Goal: Transaction & Acquisition: Purchase product/service

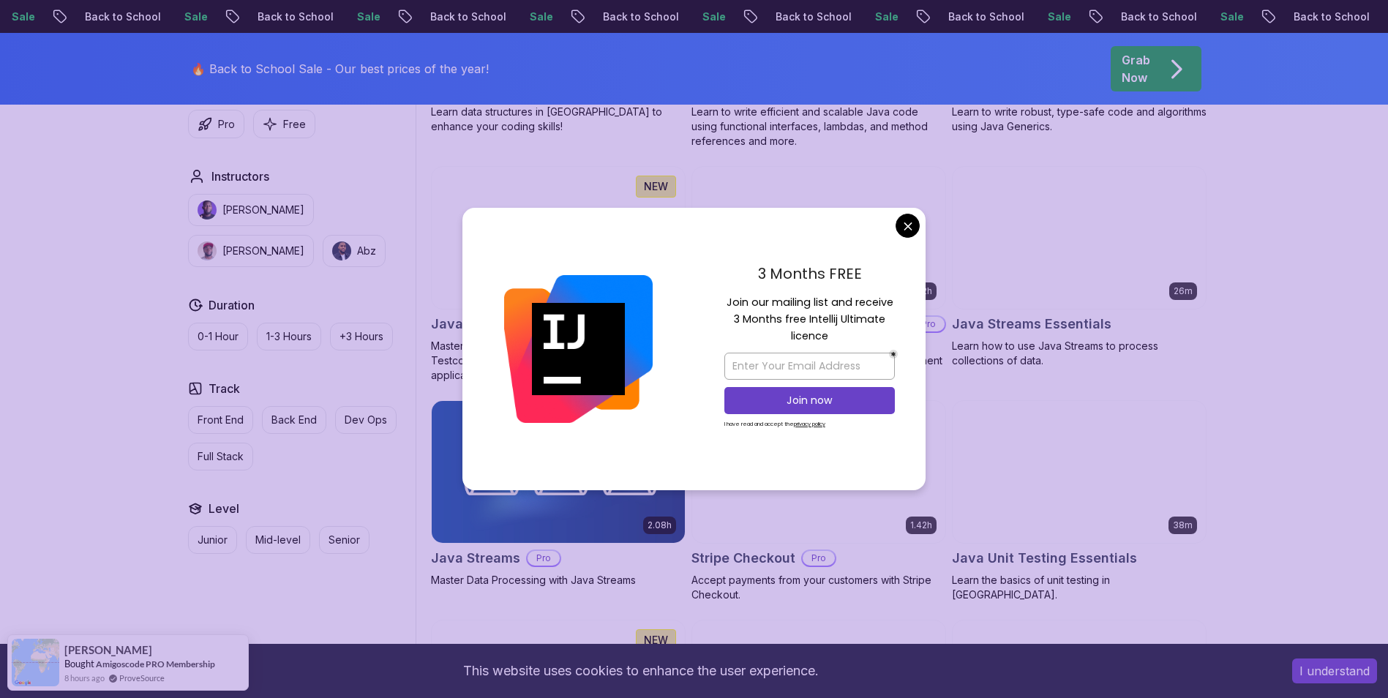
scroll to position [2268, 0]
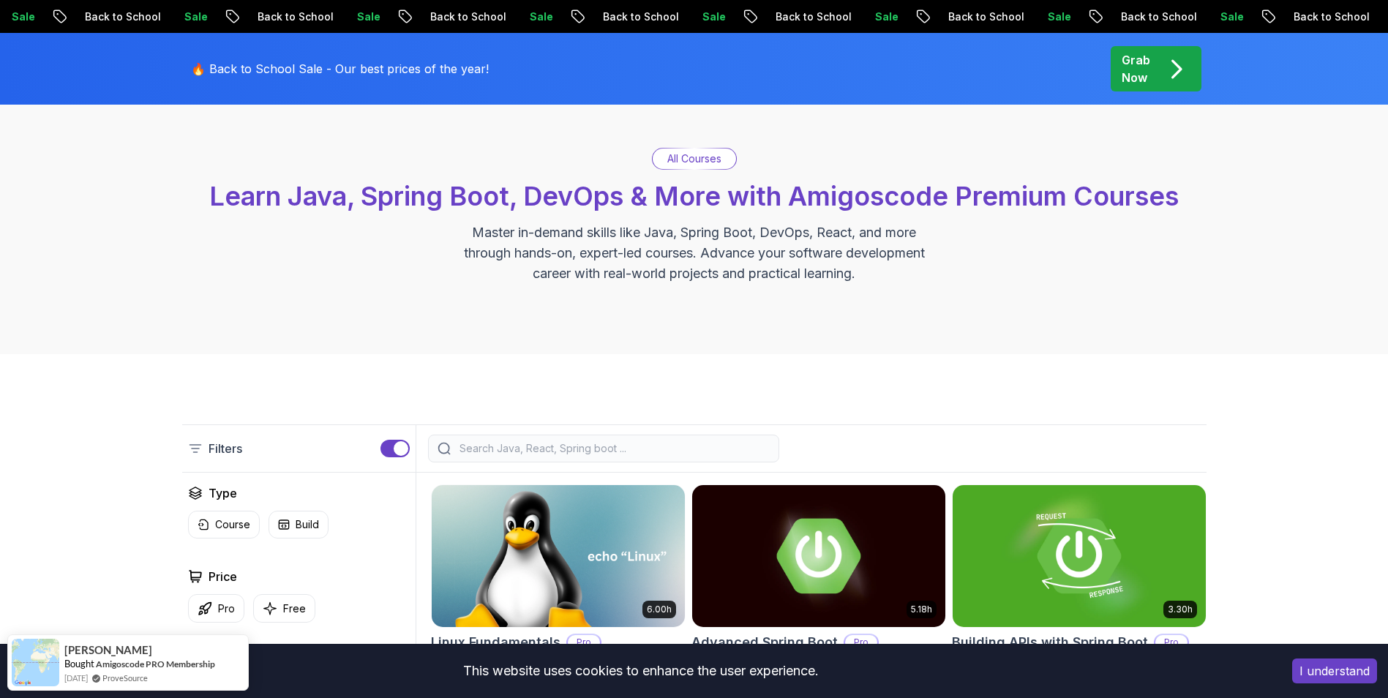
scroll to position [0, 0]
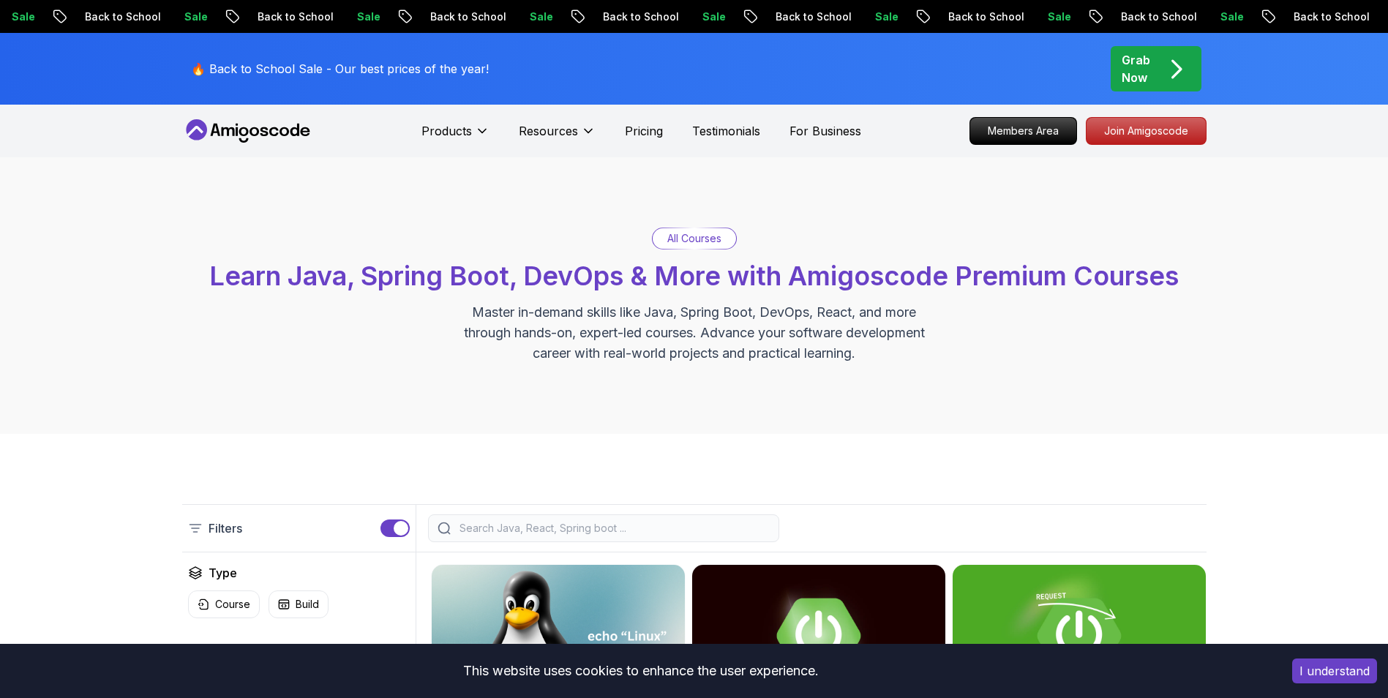
click at [402, 67] on p "🔥 Back to School Sale - Our best prices of the year!" at bounding box center [340, 69] width 298 height 18
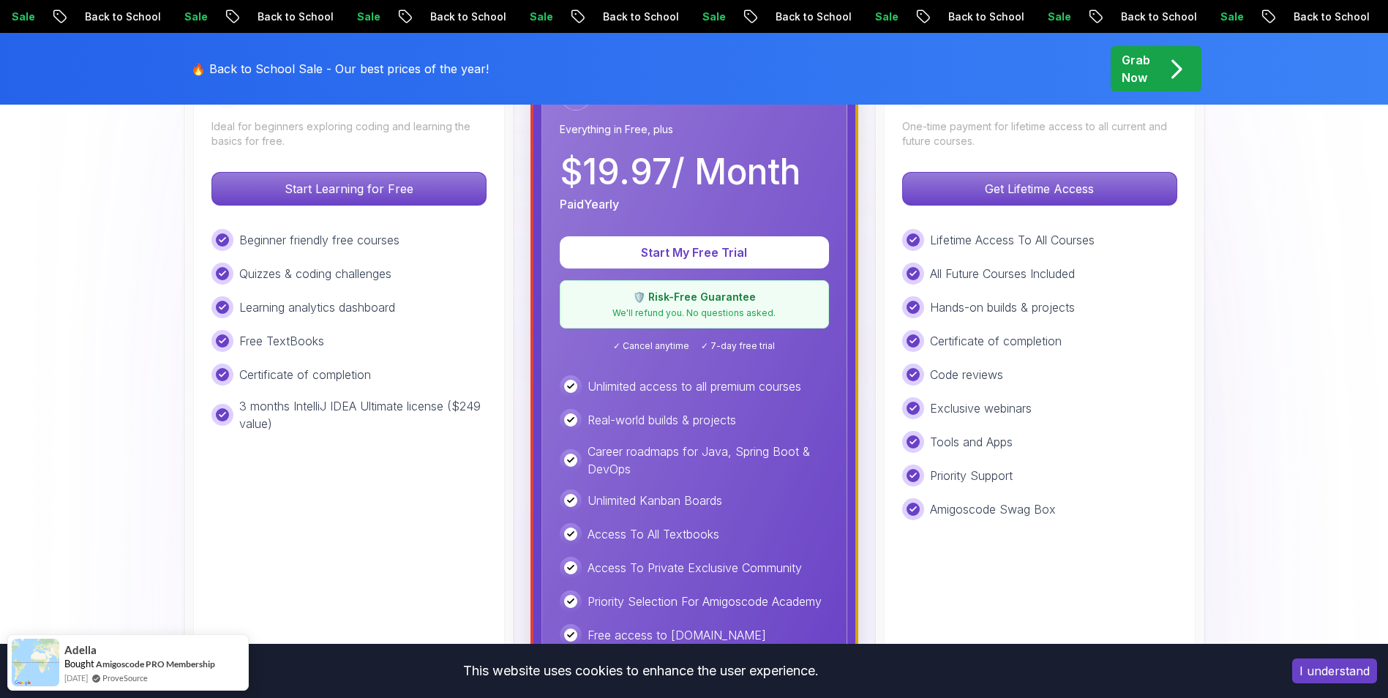
scroll to position [512, 0]
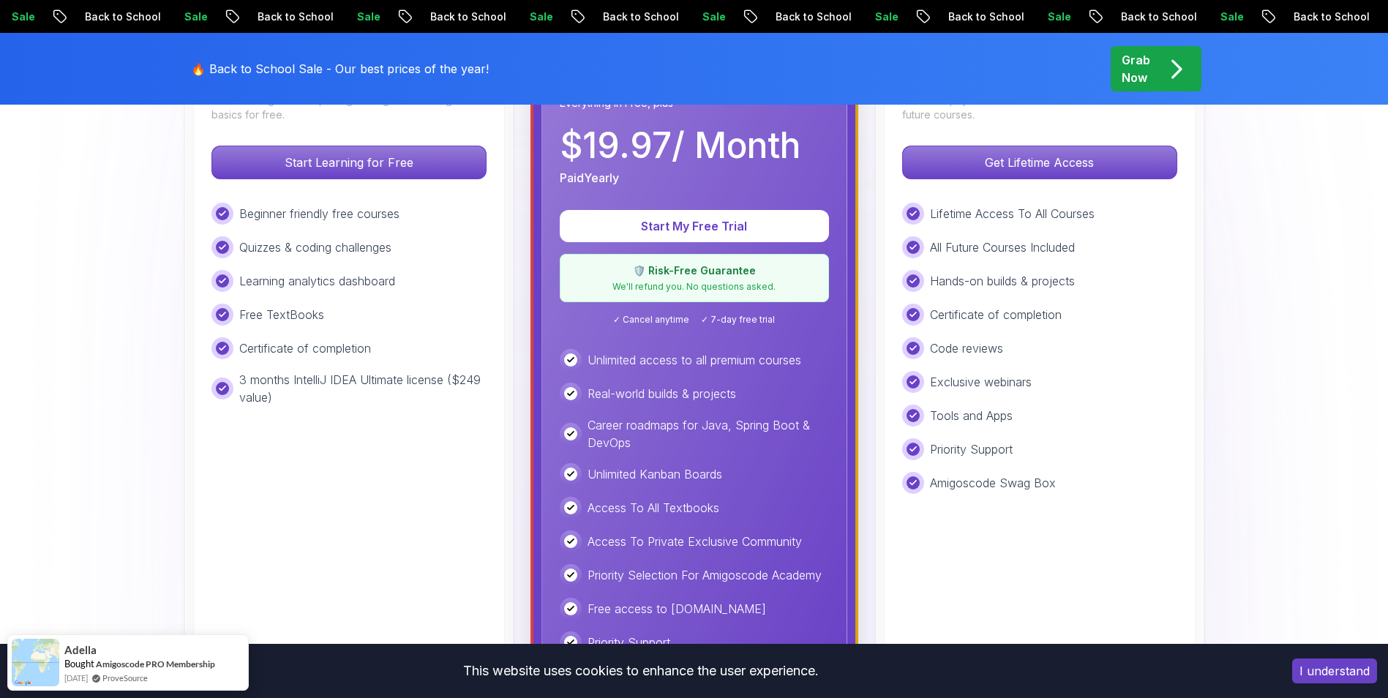
click at [1068, 352] on div "Code reviews" at bounding box center [1039, 348] width 275 height 22
click at [992, 348] on p "Code reviews" at bounding box center [966, 349] width 73 height 18
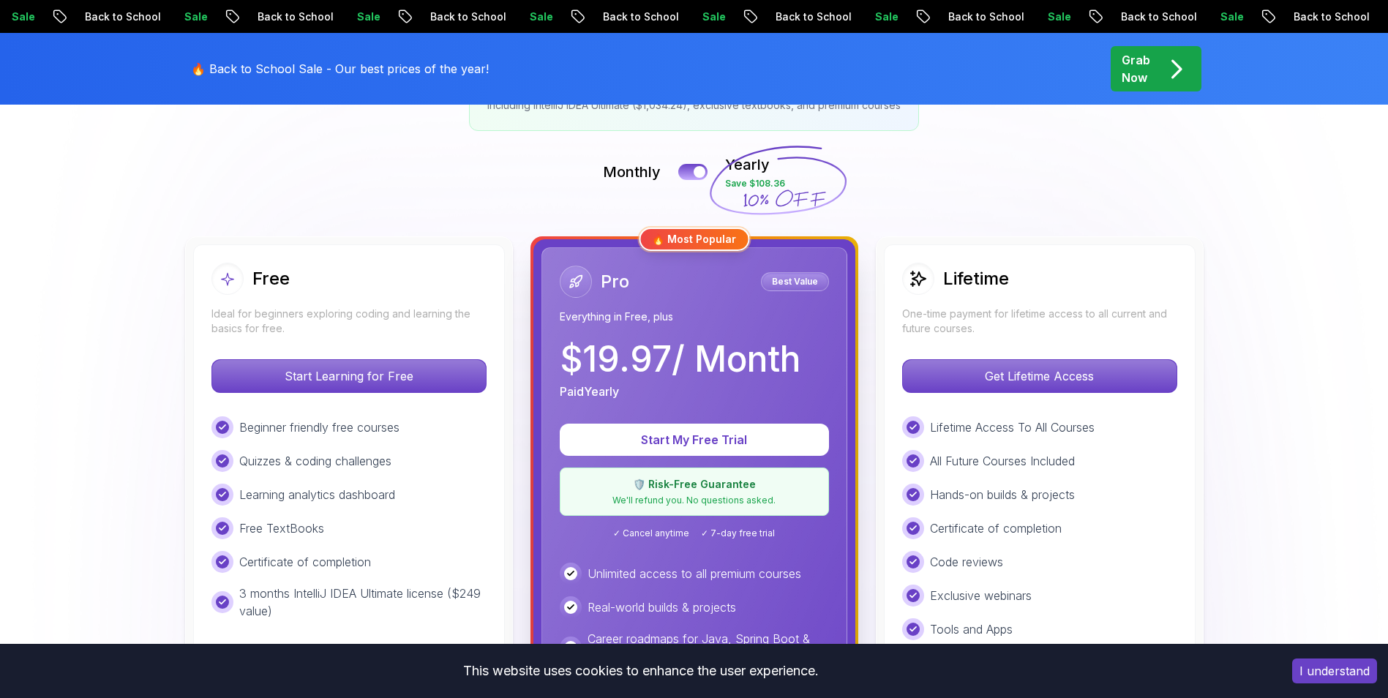
scroll to position [293, 0]
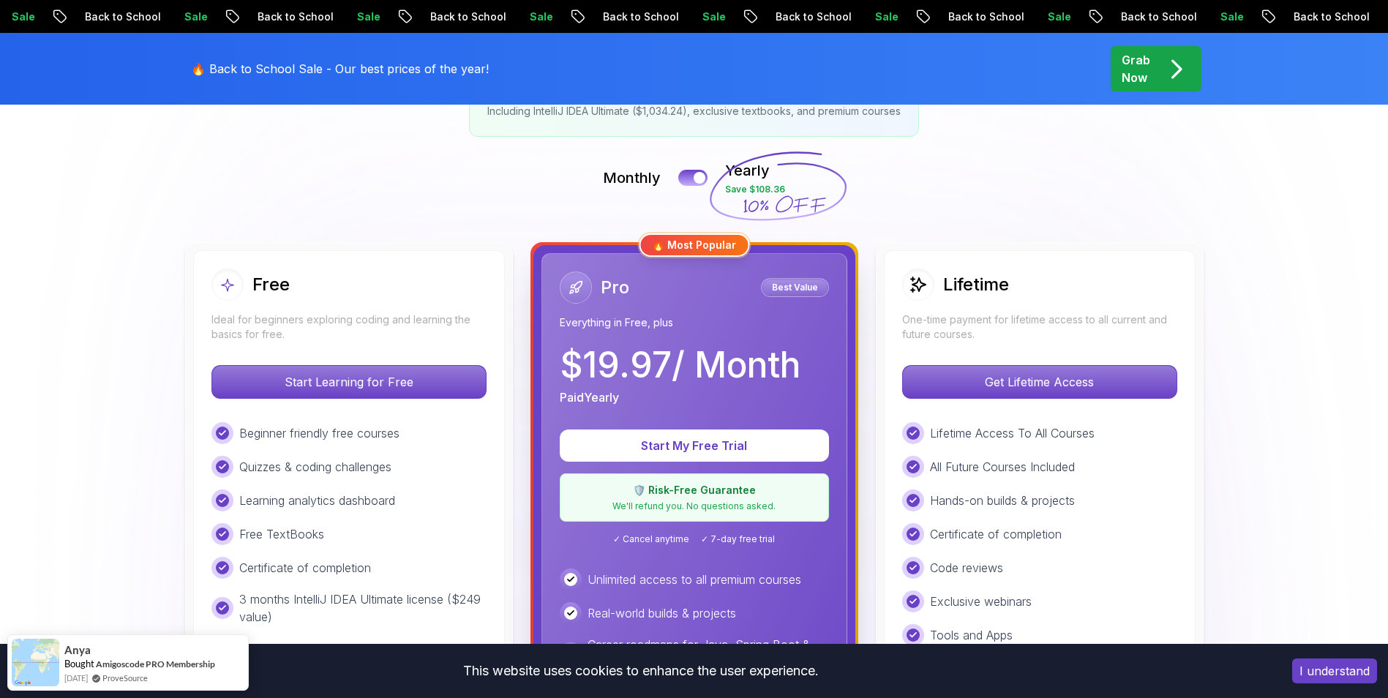
click at [1049, 323] on p "One-time payment for lifetime access to all current and future courses." at bounding box center [1039, 326] width 275 height 29
click at [689, 173] on button at bounding box center [693, 177] width 31 height 17
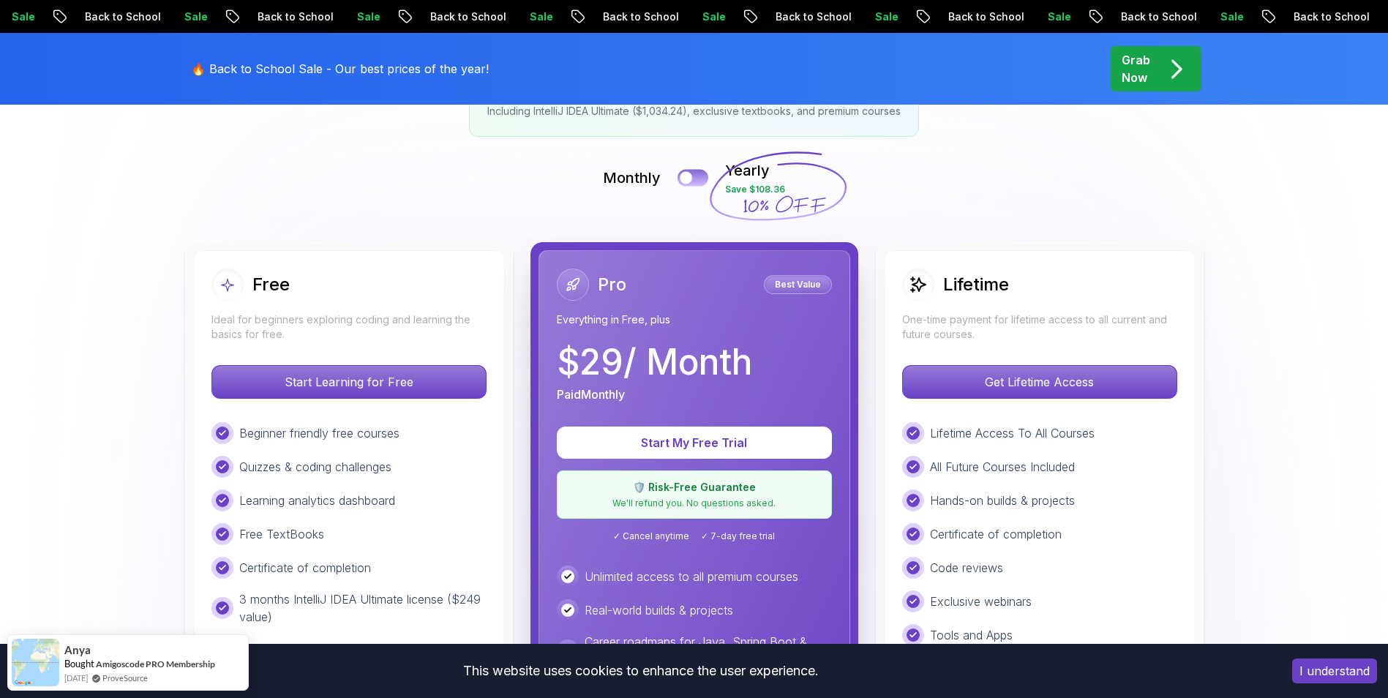
click at [702, 177] on button at bounding box center [693, 177] width 31 height 17
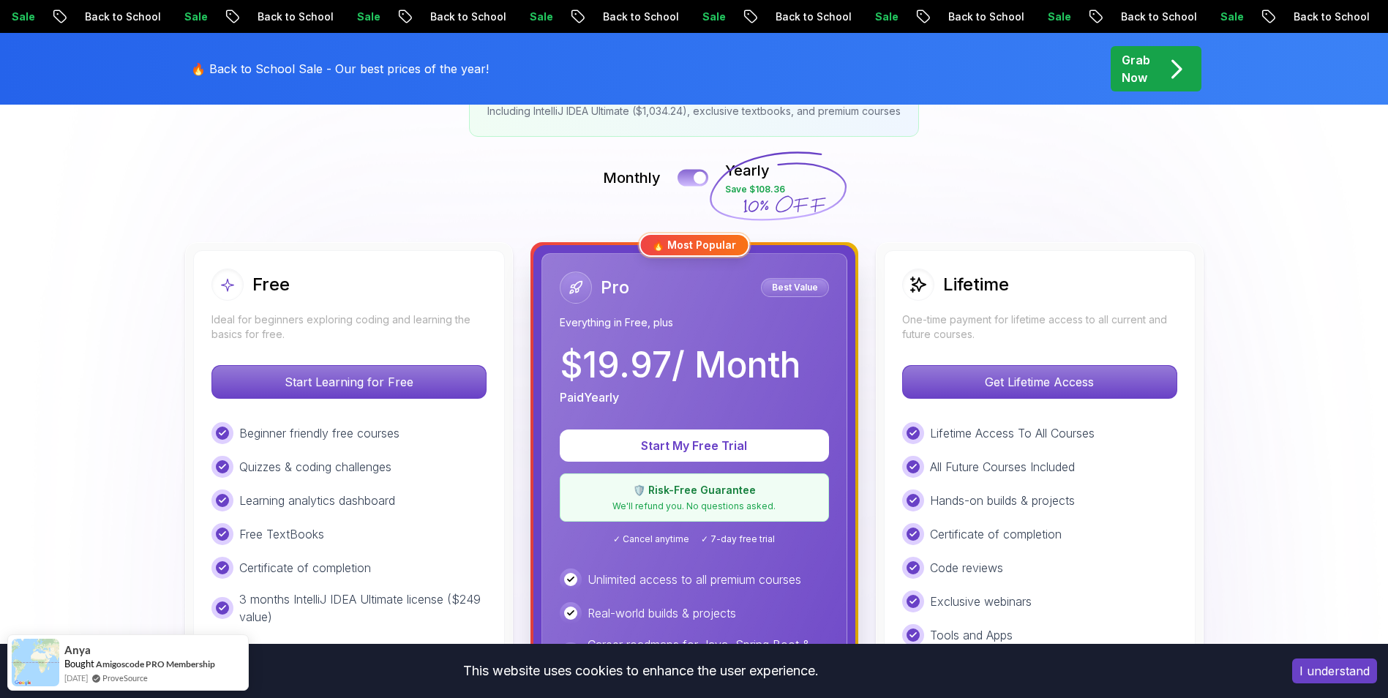
click at [683, 177] on button at bounding box center [693, 177] width 31 height 17
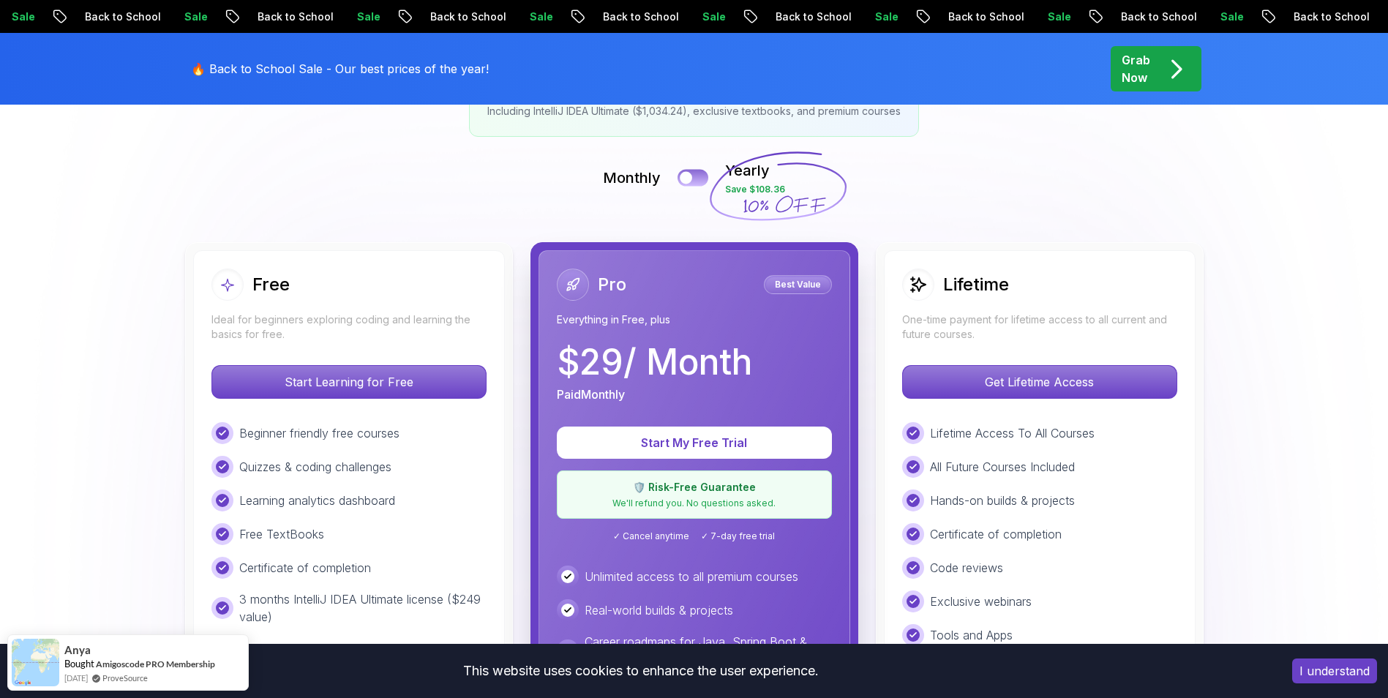
click at [701, 179] on button at bounding box center [693, 177] width 31 height 17
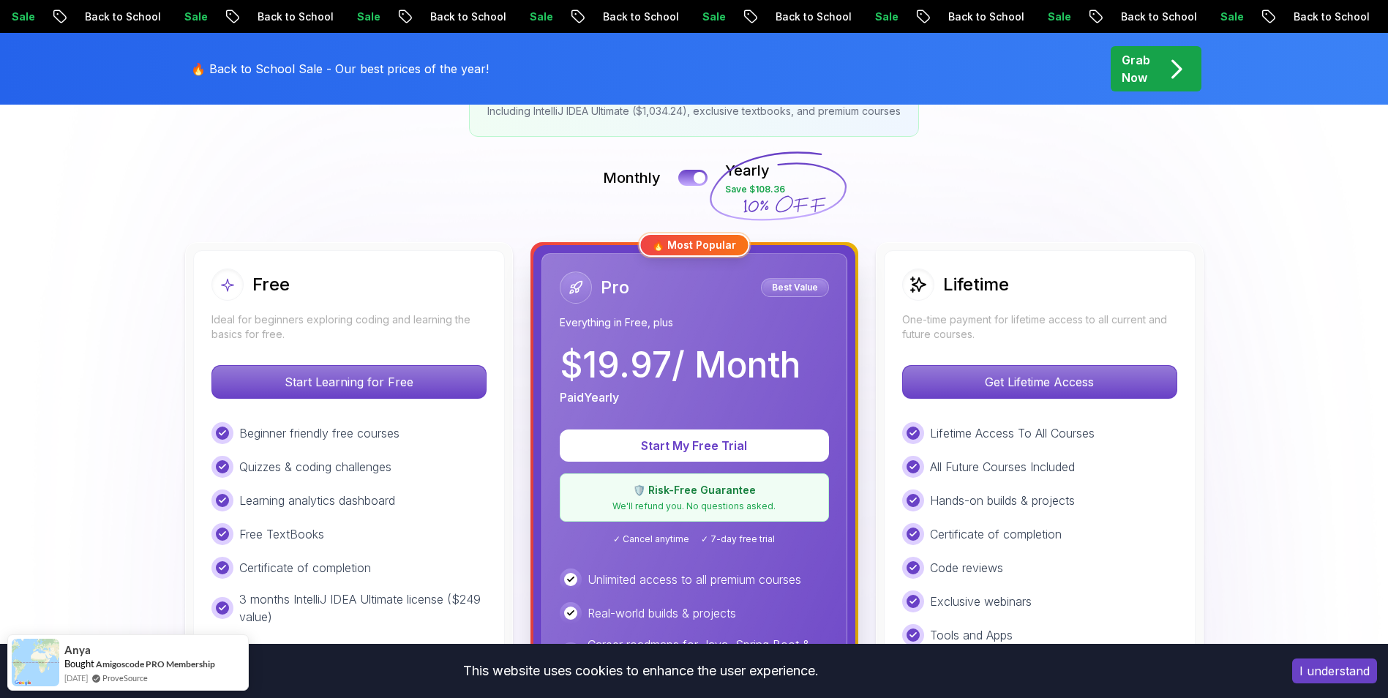
click at [967, 322] on p "One-time payment for lifetime access to all current and future courses." at bounding box center [1039, 326] width 275 height 29
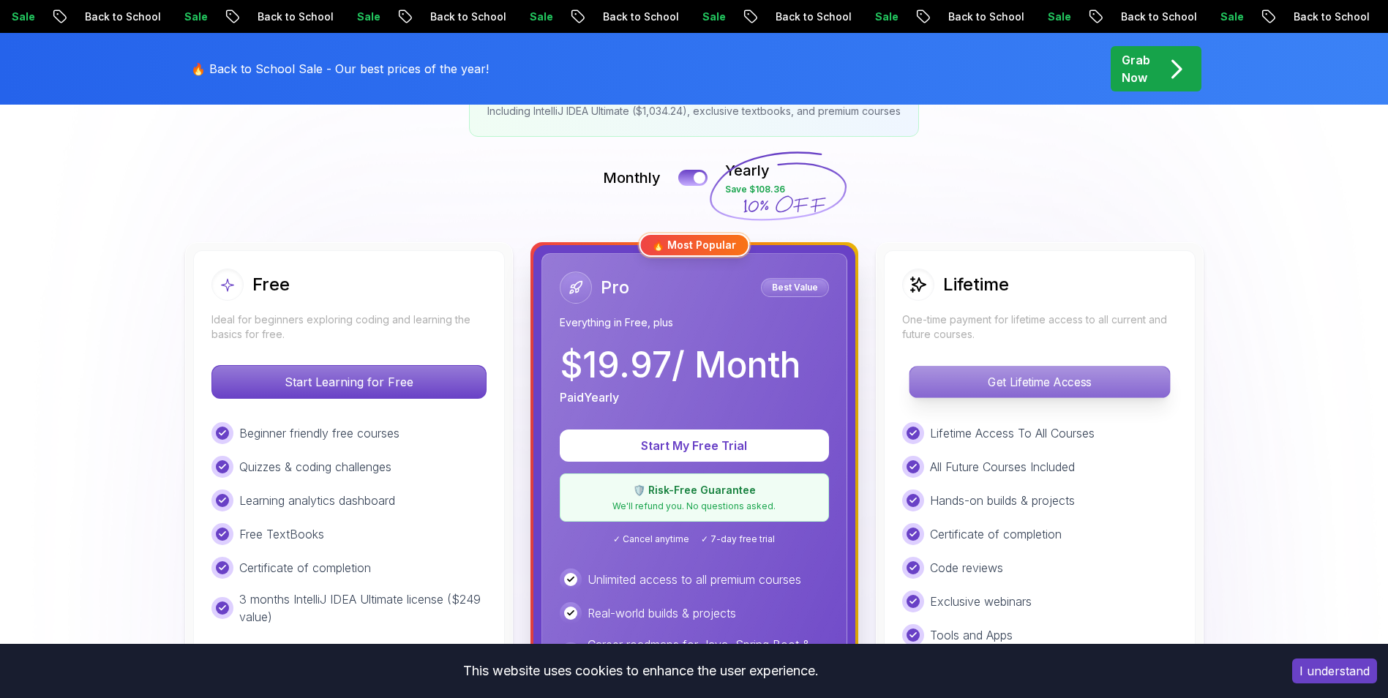
click at [1009, 383] on p "Get Lifetime Access" at bounding box center [1040, 382] width 260 height 31
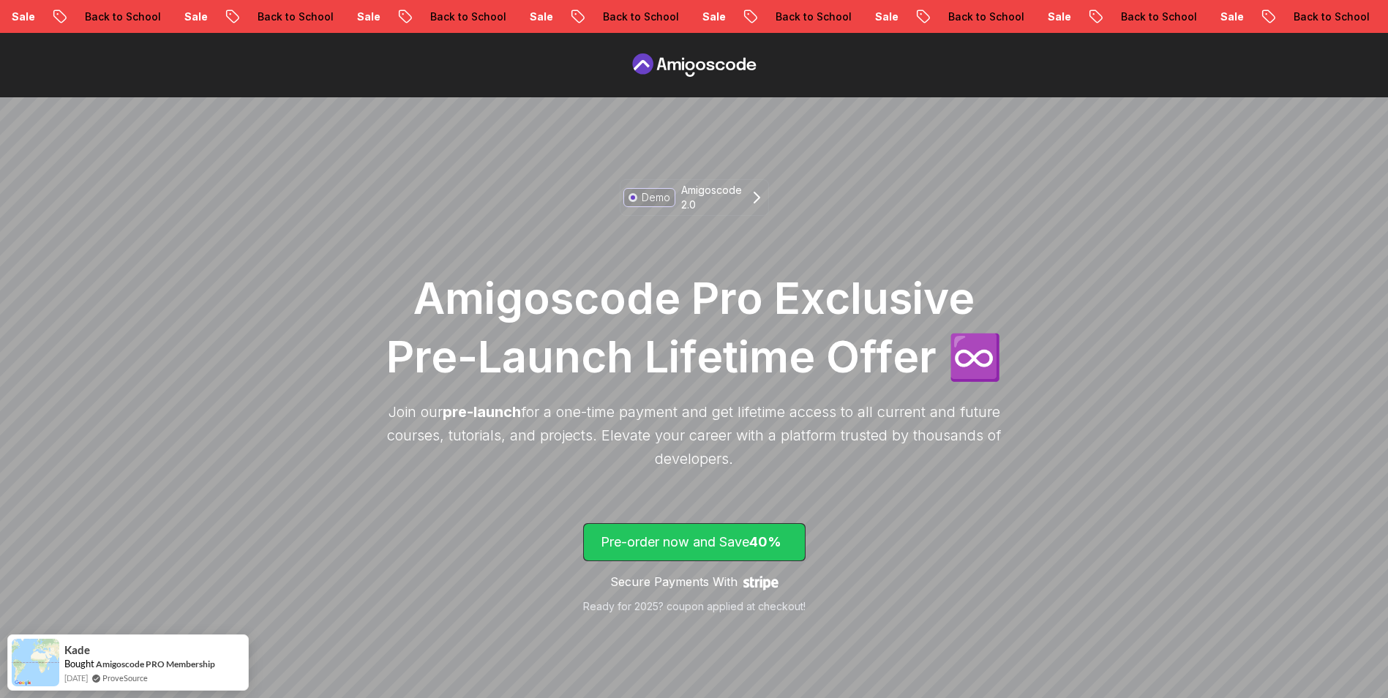
click at [694, 538] on p "Pre-order now and Save 40%" at bounding box center [694, 542] width 187 height 20
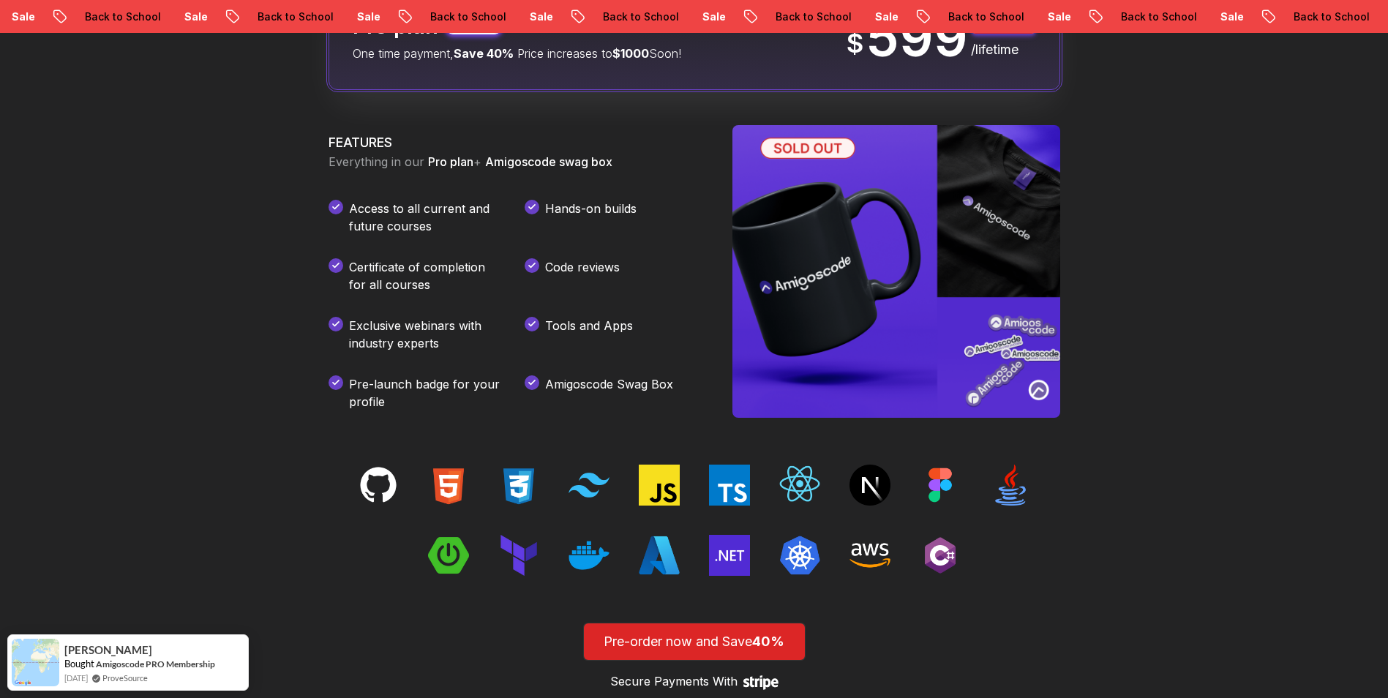
scroll to position [1953, 0]
